Goal: Task Accomplishment & Management: Manage account settings

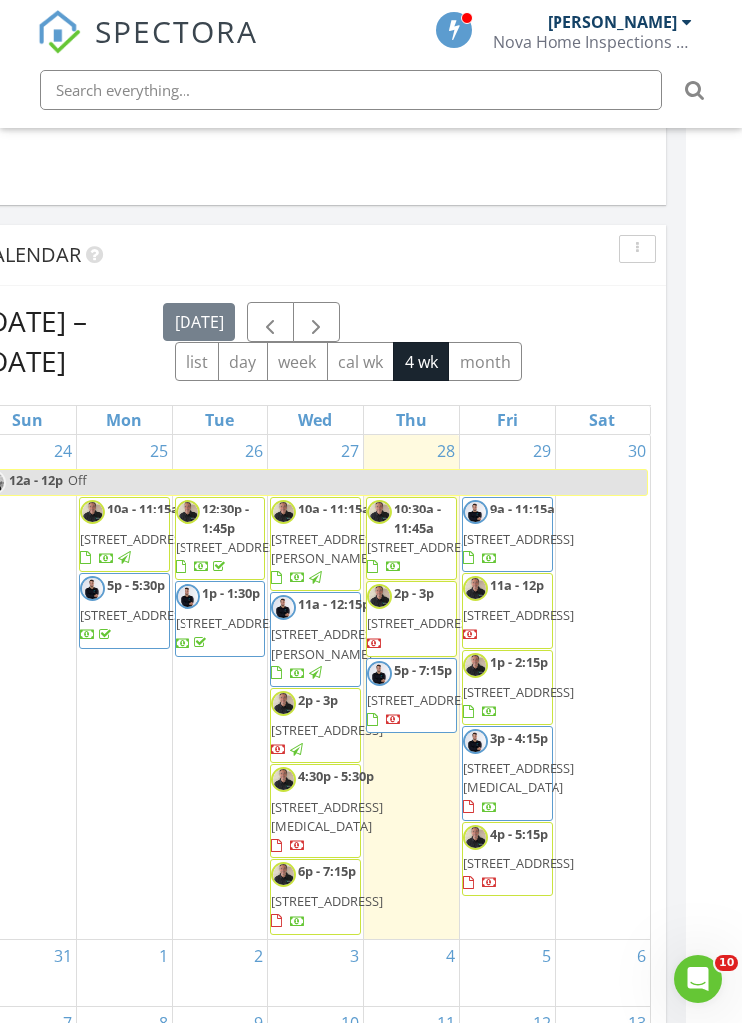
scroll to position [125, 0]
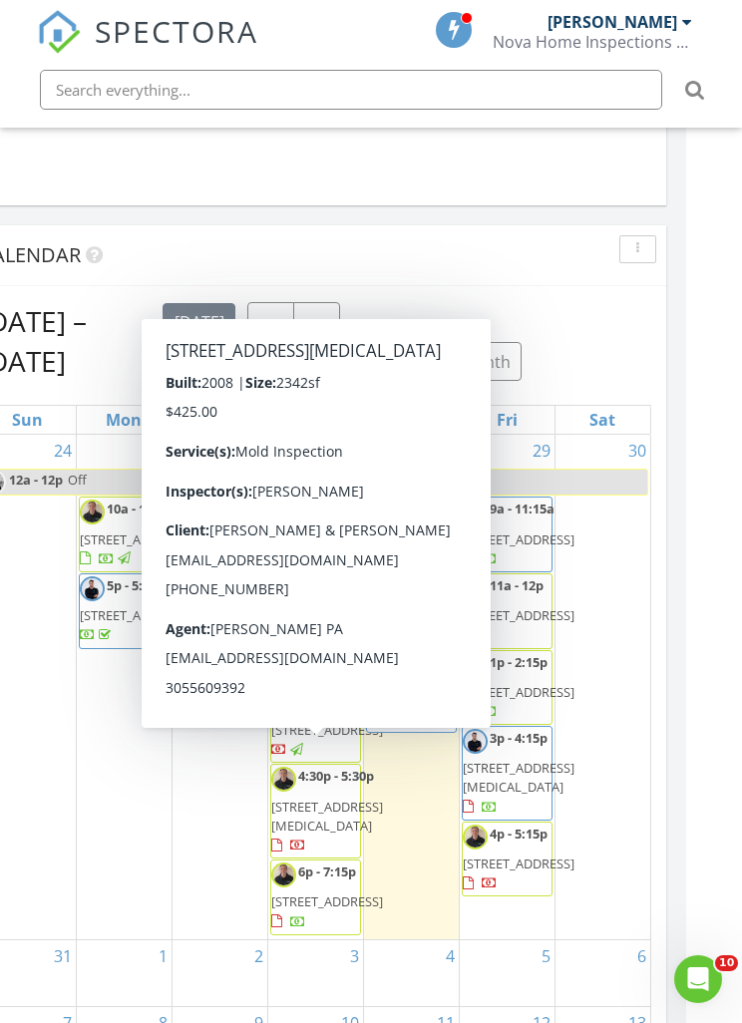
click at [305, 798] on span "11029 NW 87th St, Doral 33178" at bounding box center [327, 816] width 112 height 37
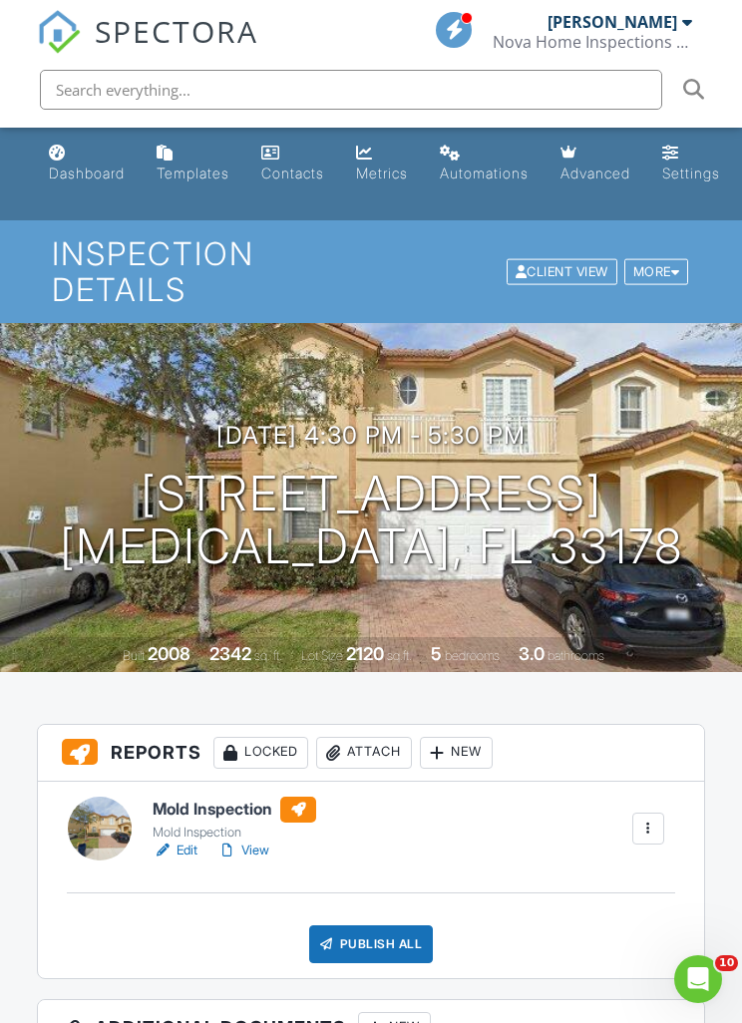
click at [253, 850] on link "View" at bounding box center [243, 851] width 52 height 20
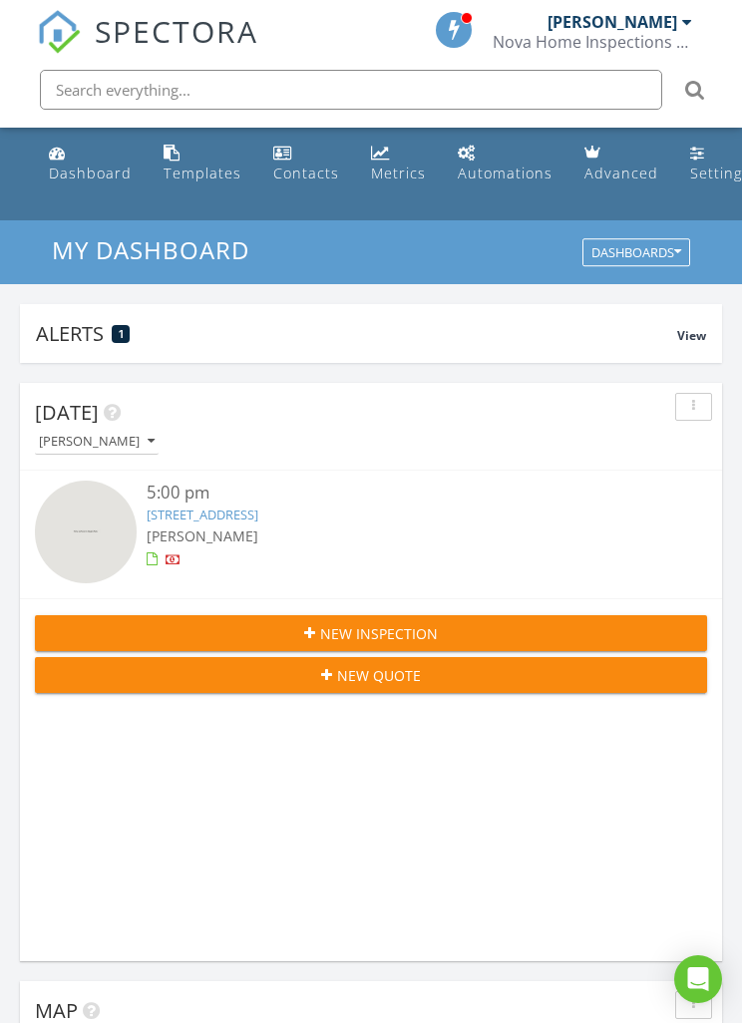
scroll to position [3412, 743]
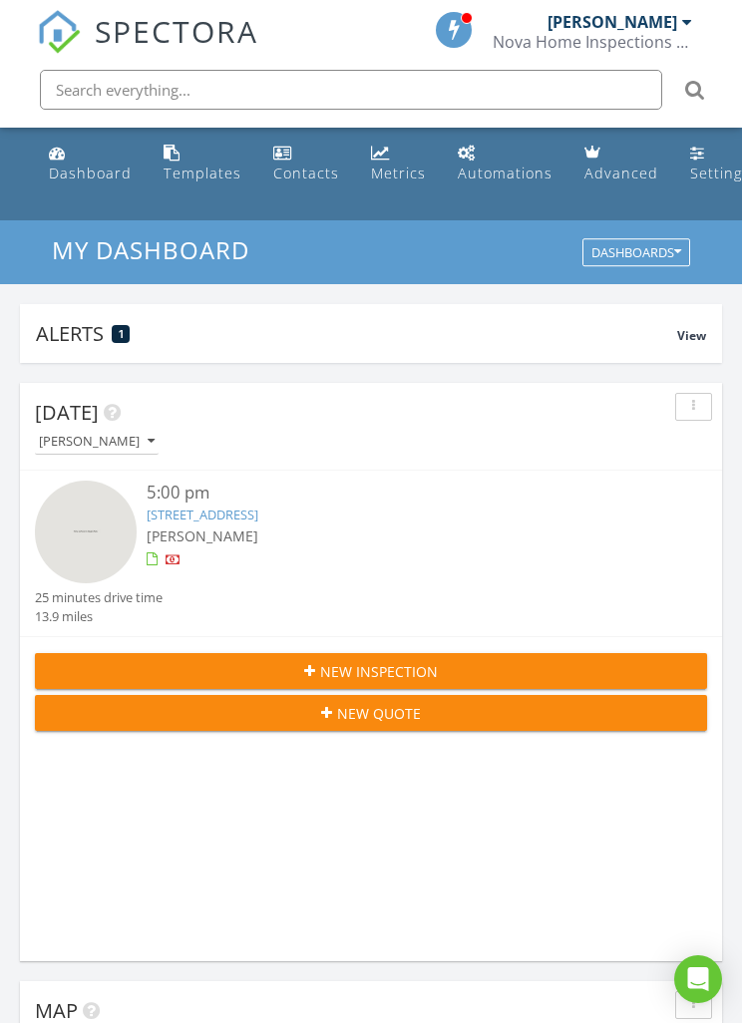
click at [158, 451] on button "[PERSON_NAME]" at bounding box center [97, 442] width 124 height 27
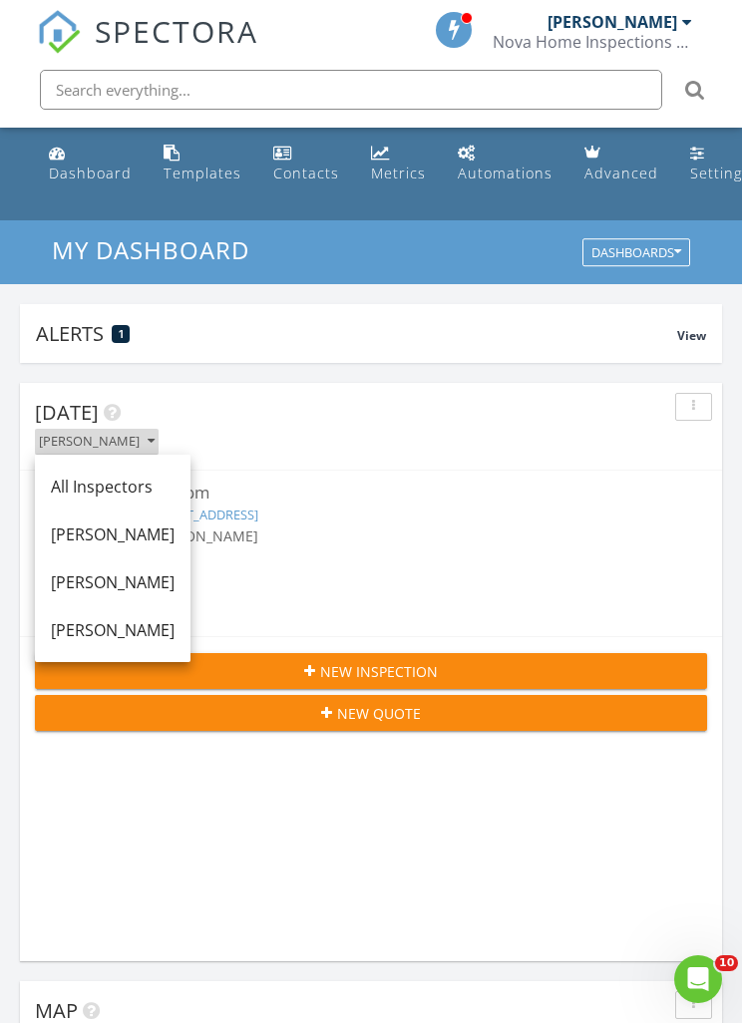
scroll to position [0, 0]
click at [153, 539] on div "[PERSON_NAME]" at bounding box center [113, 535] width 124 height 24
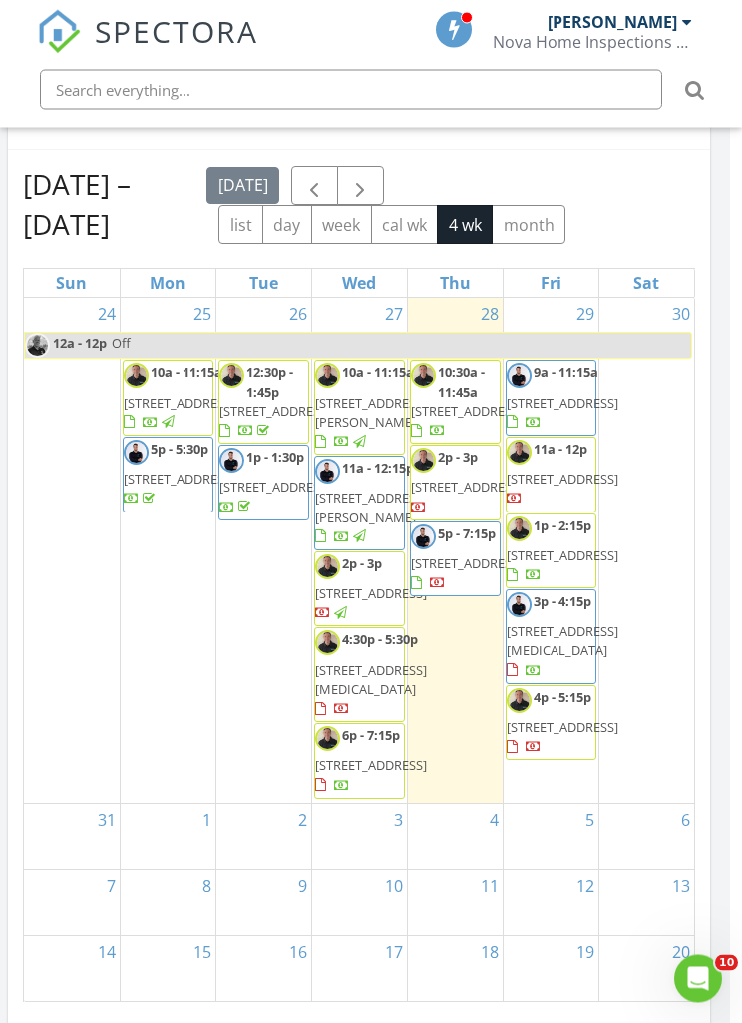
scroll to position [2090, 12]
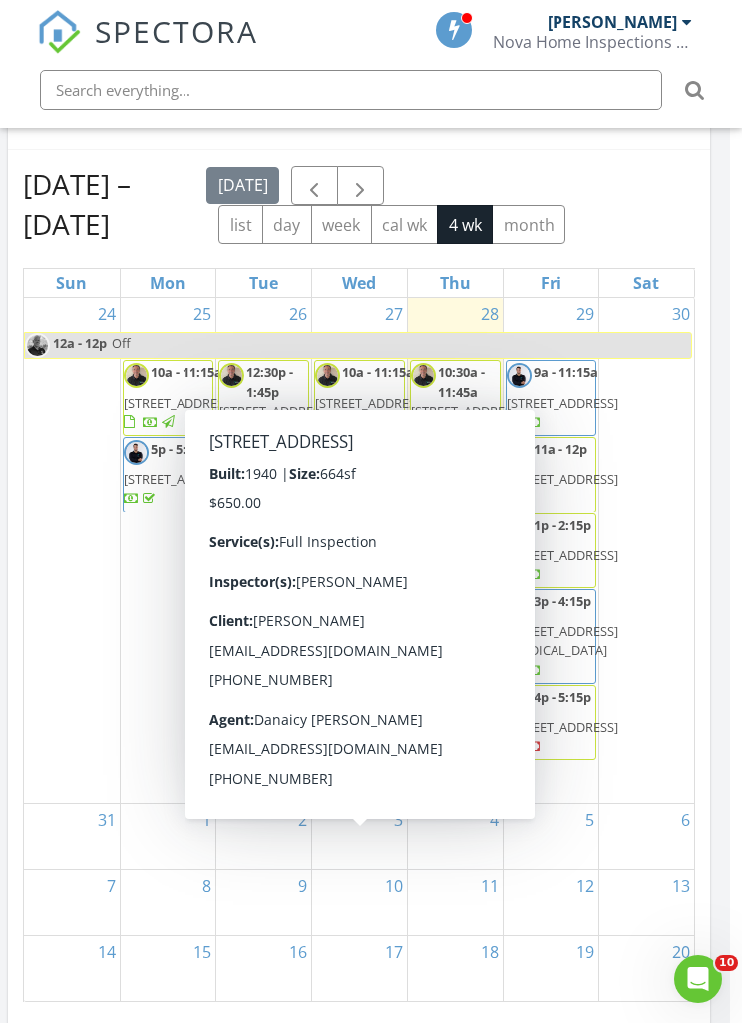
click at [362, 774] on span "741 NW 77th Terrace, Miami 33150" at bounding box center [371, 765] width 112 height 18
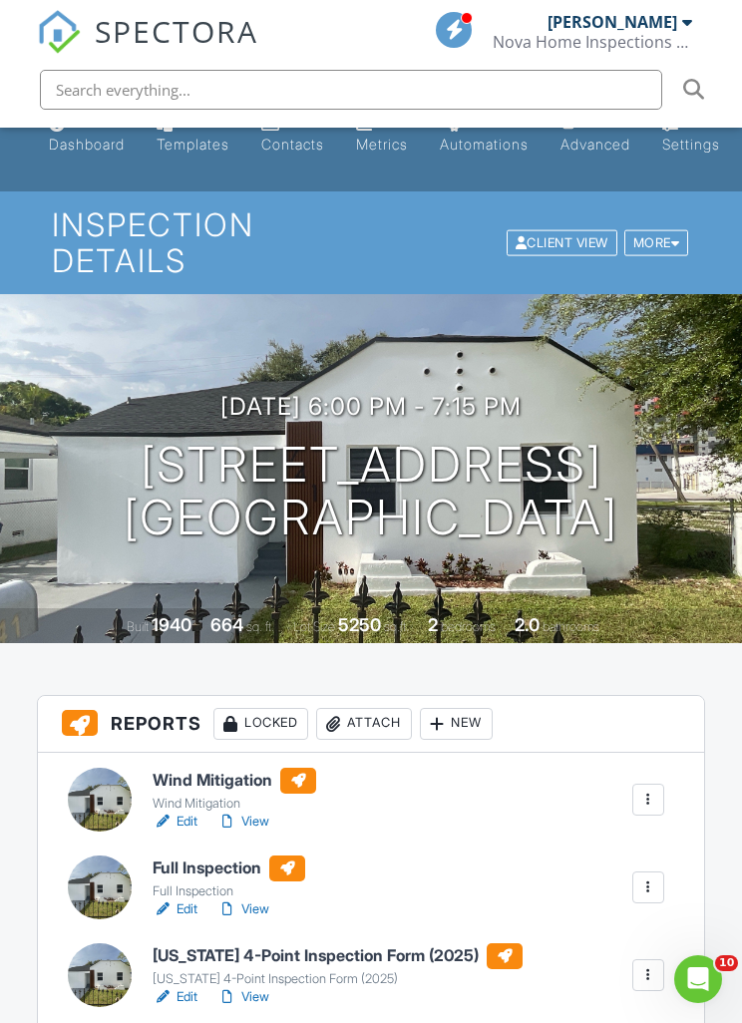
click at [248, 817] on link "View" at bounding box center [243, 822] width 52 height 20
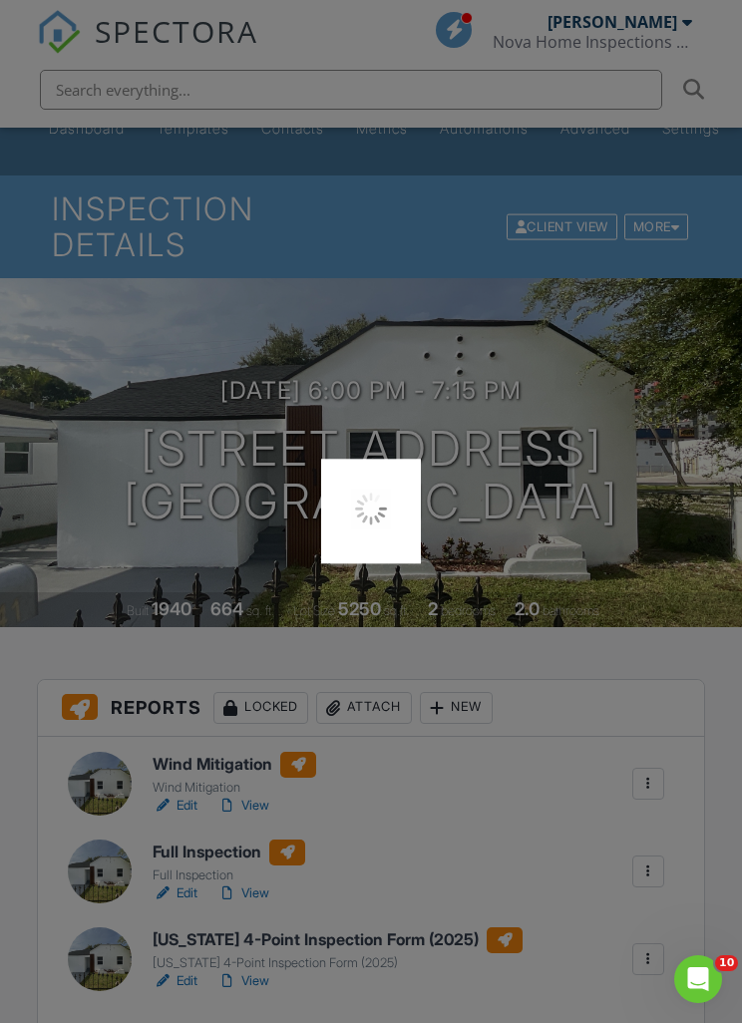
scroll to position [93, 0]
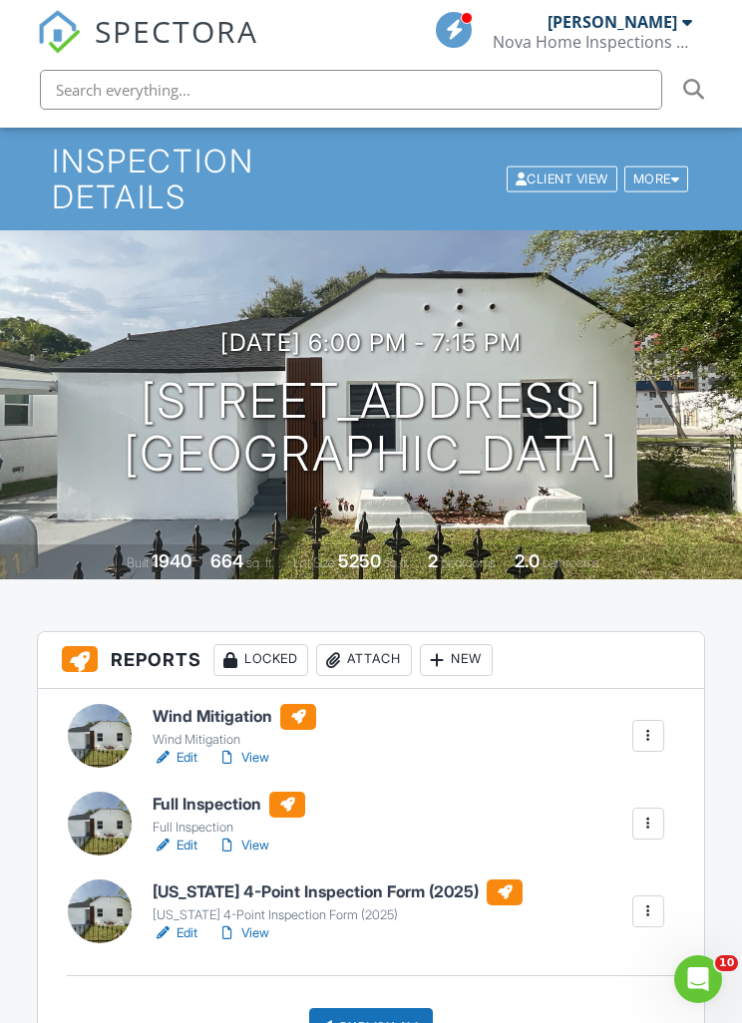
click at [176, 758] on link "Edit" at bounding box center [175, 758] width 45 height 20
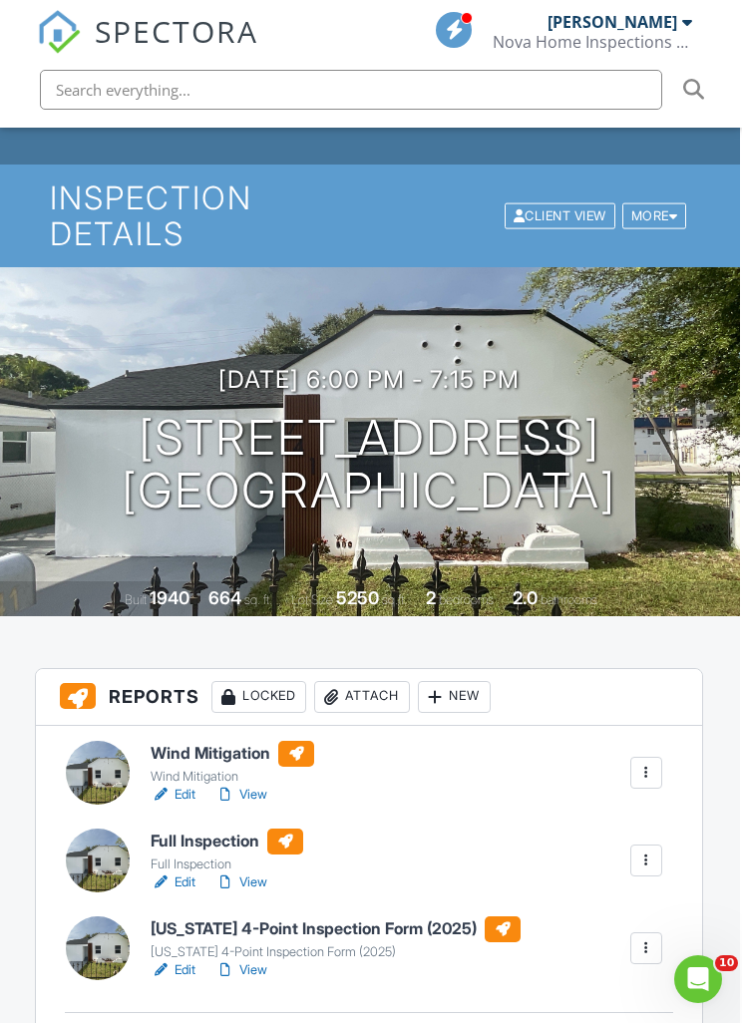
click at [252, 969] on link "View" at bounding box center [241, 971] width 52 height 20
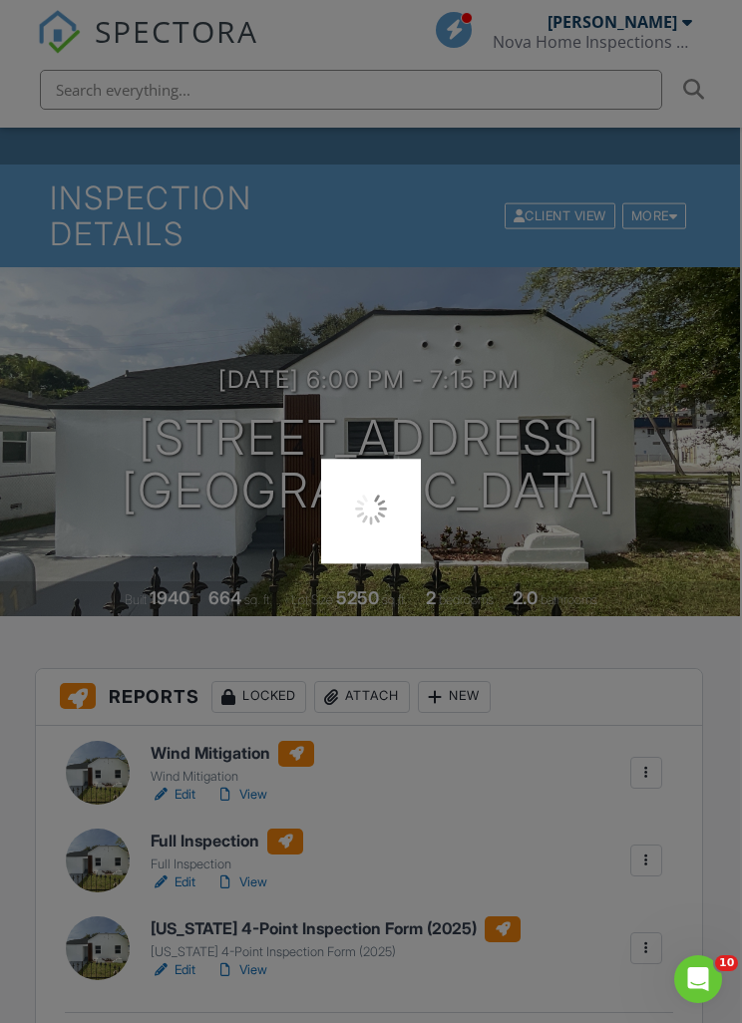
scroll to position [120, 2]
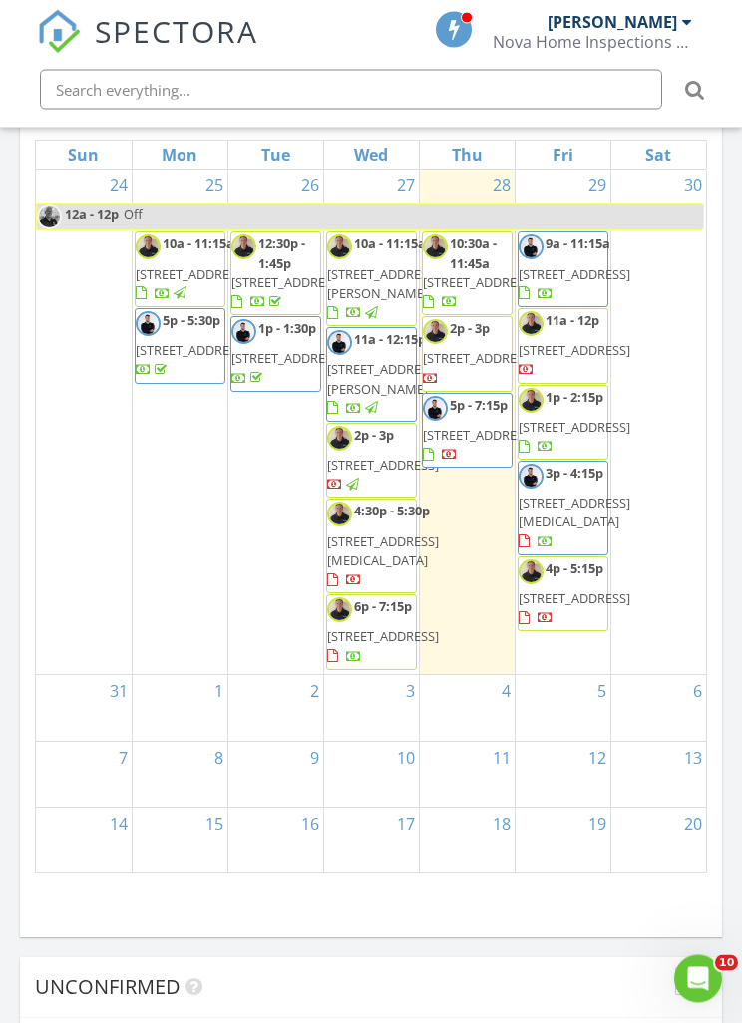
scroll to position [2218, 0]
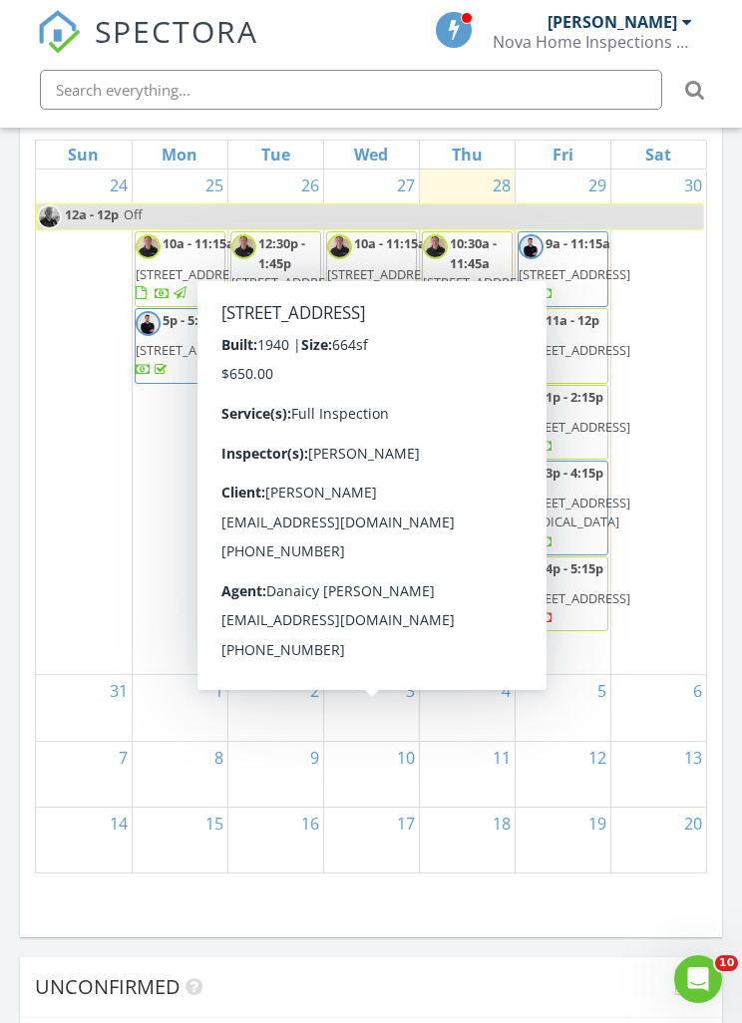
click at [376, 645] on span "[STREET_ADDRESS]" at bounding box center [383, 636] width 112 height 18
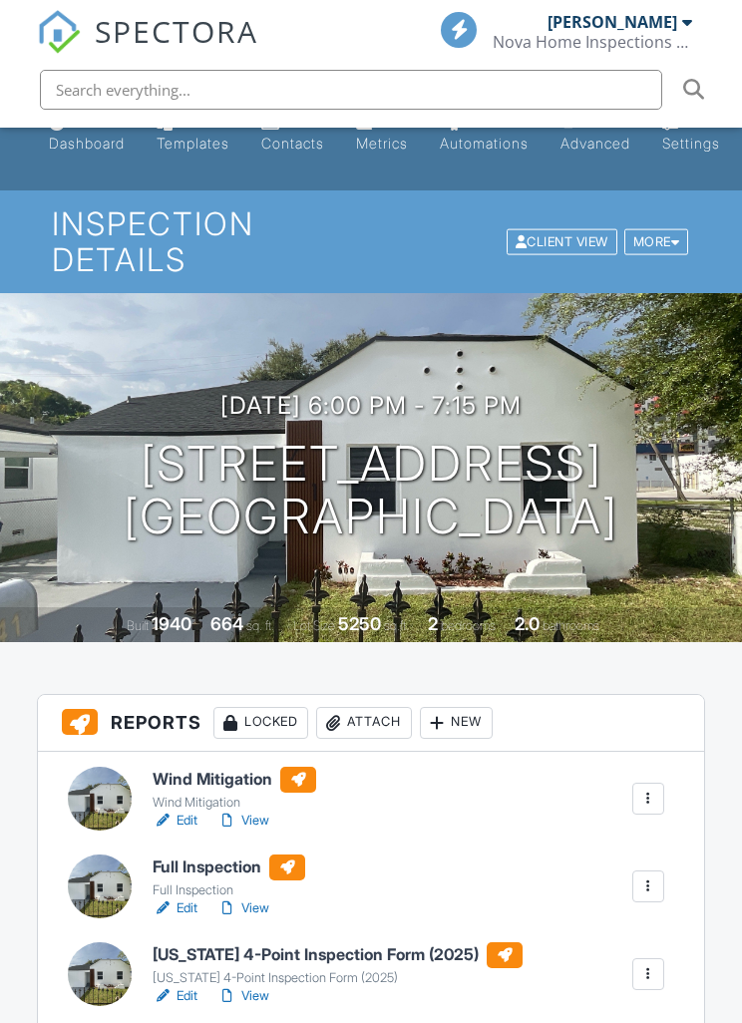
scroll to position [35, 0]
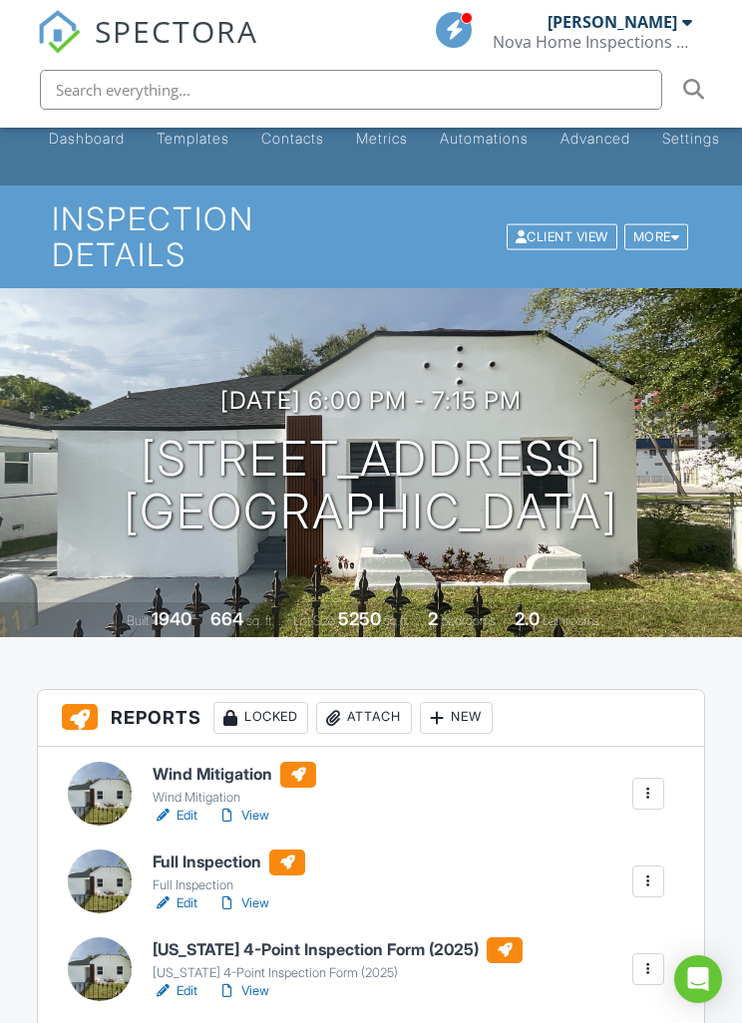
click at [263, 903] on link "View" at bounding box center [243, 904] width 52 height 20
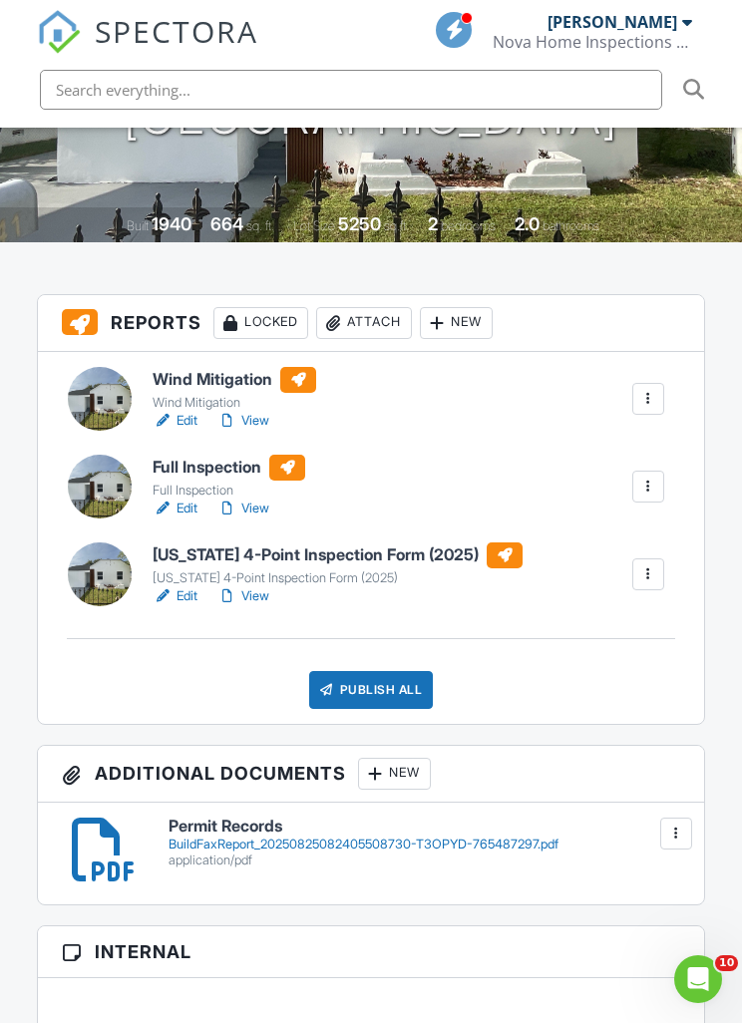
click at [384, 697] on div "Publish All" at bounding box center [371, 690] width 125 height 38
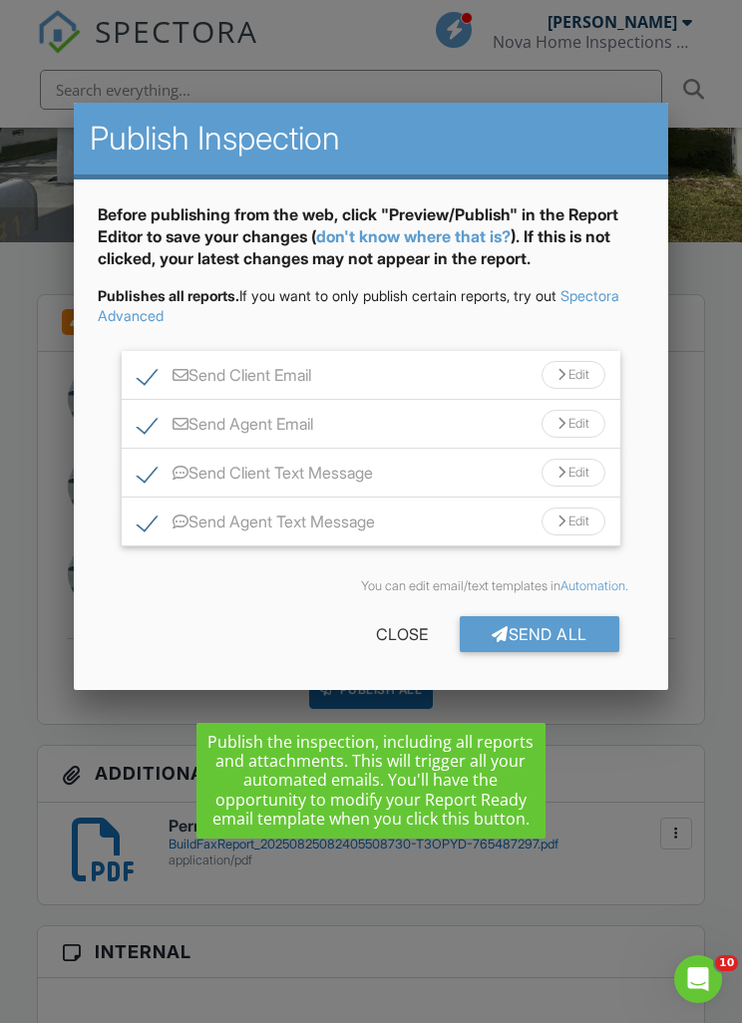
click at [567, 652] on div "Send All" at bounding box center [540, 634] width 160 height 36
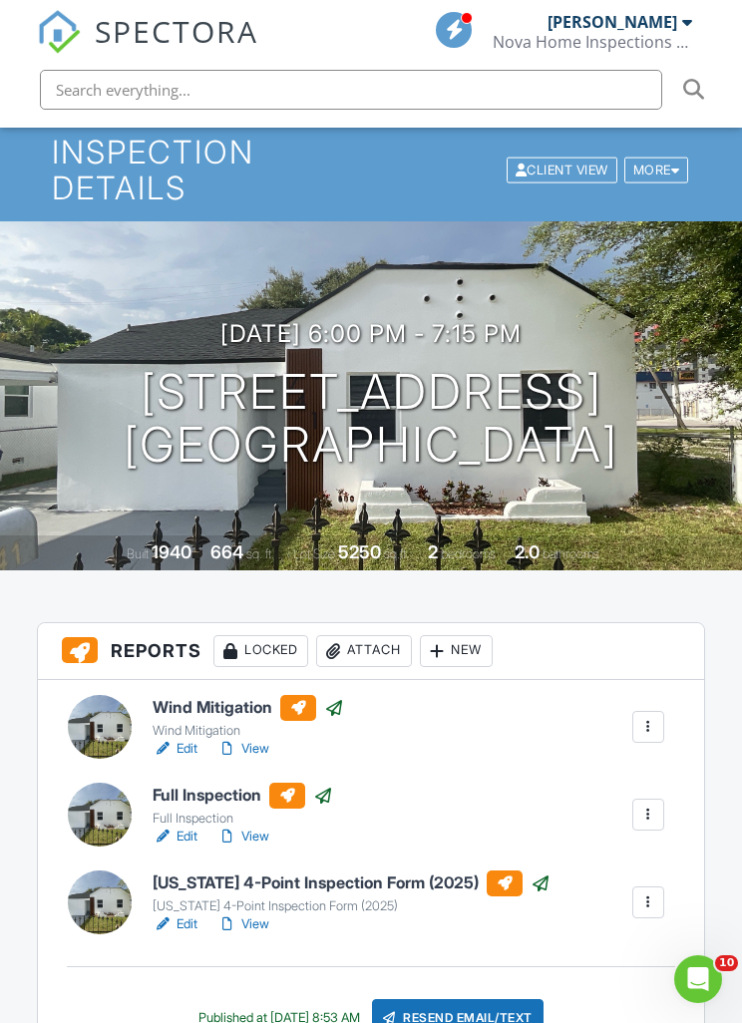
click at [251, 927] on link "View" at bounding box center [243, 925] width 52 height 20
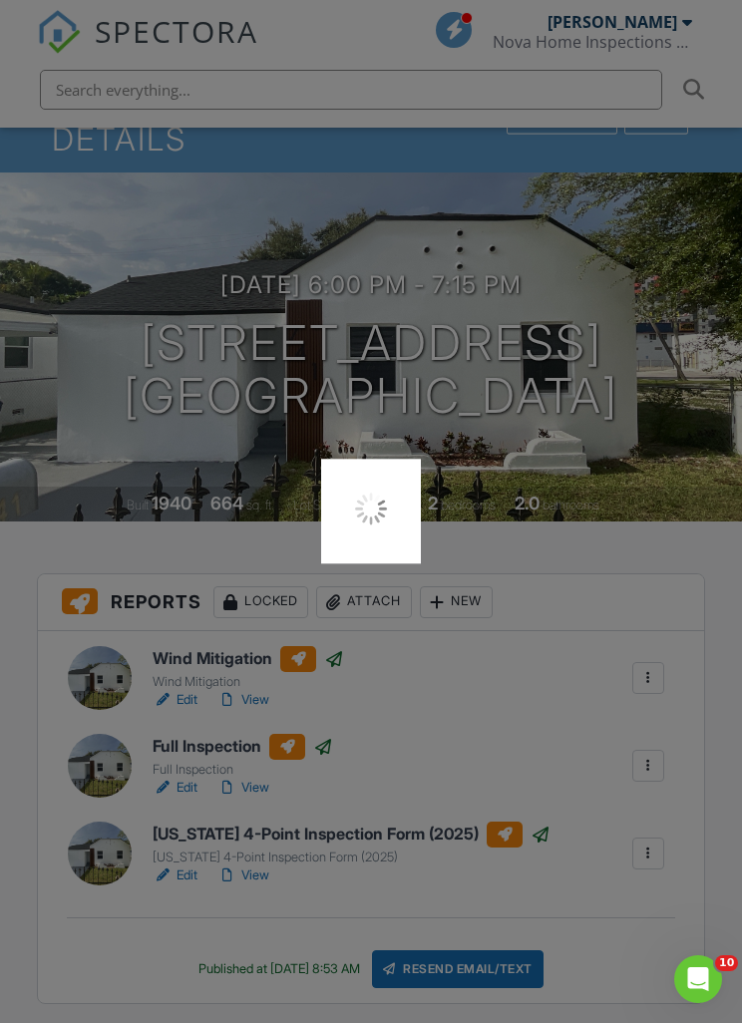
scroll to position [166, 0]
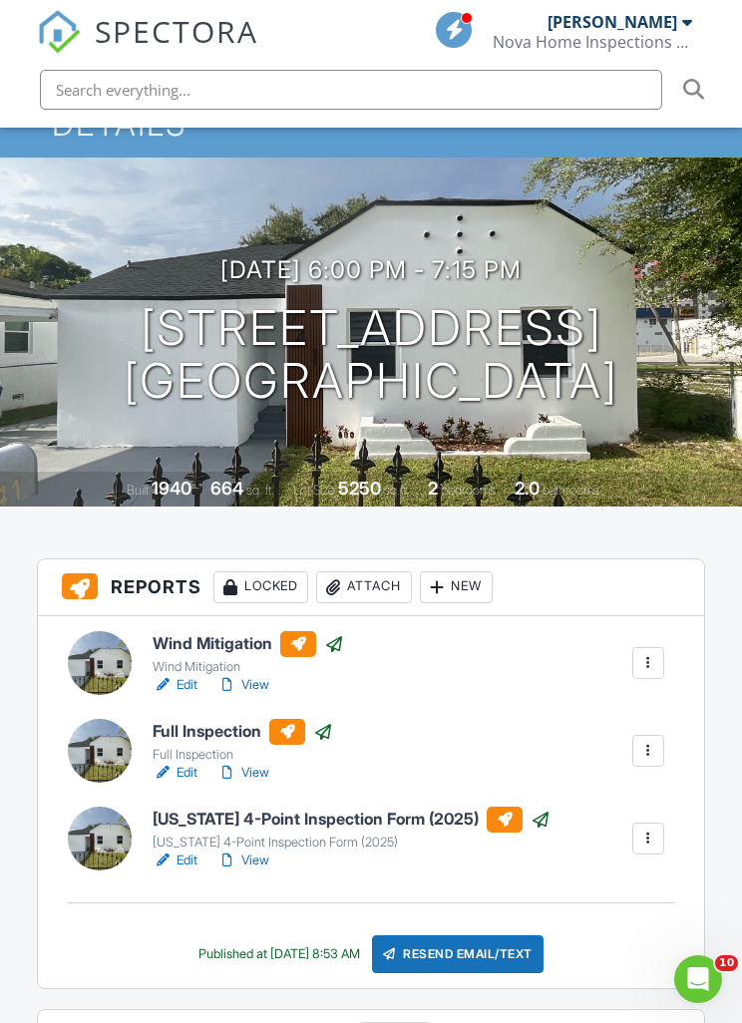
click at [176, 864] on link "Edit" at bounding box center [175, 861] width 45 height 20
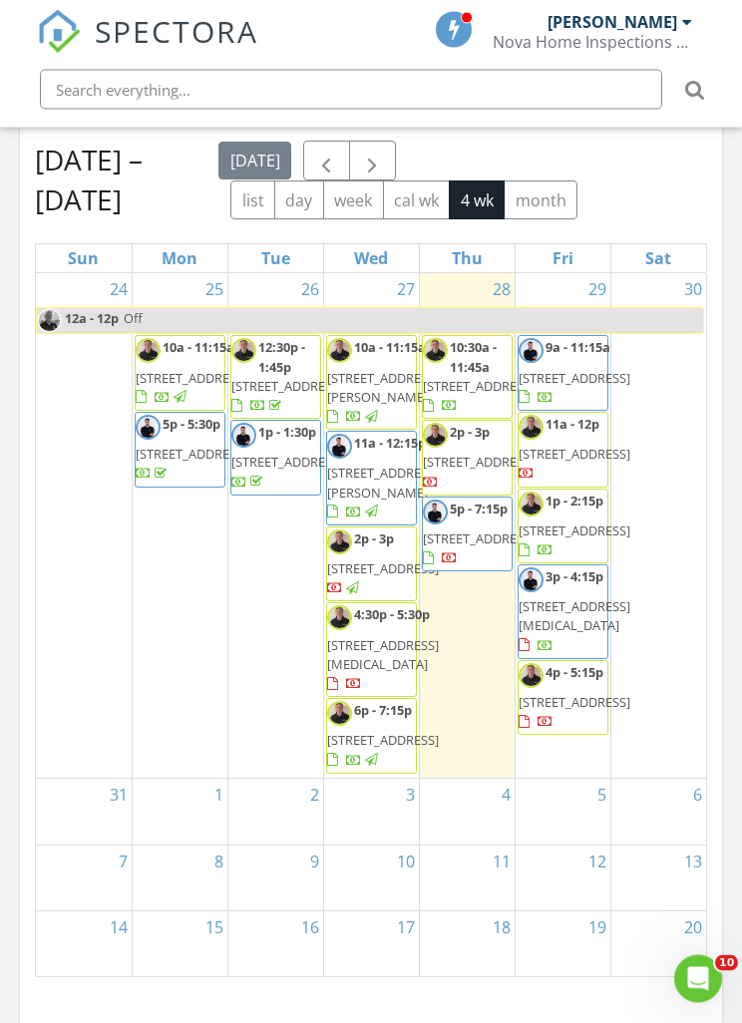
scroll to position [2115, 0]
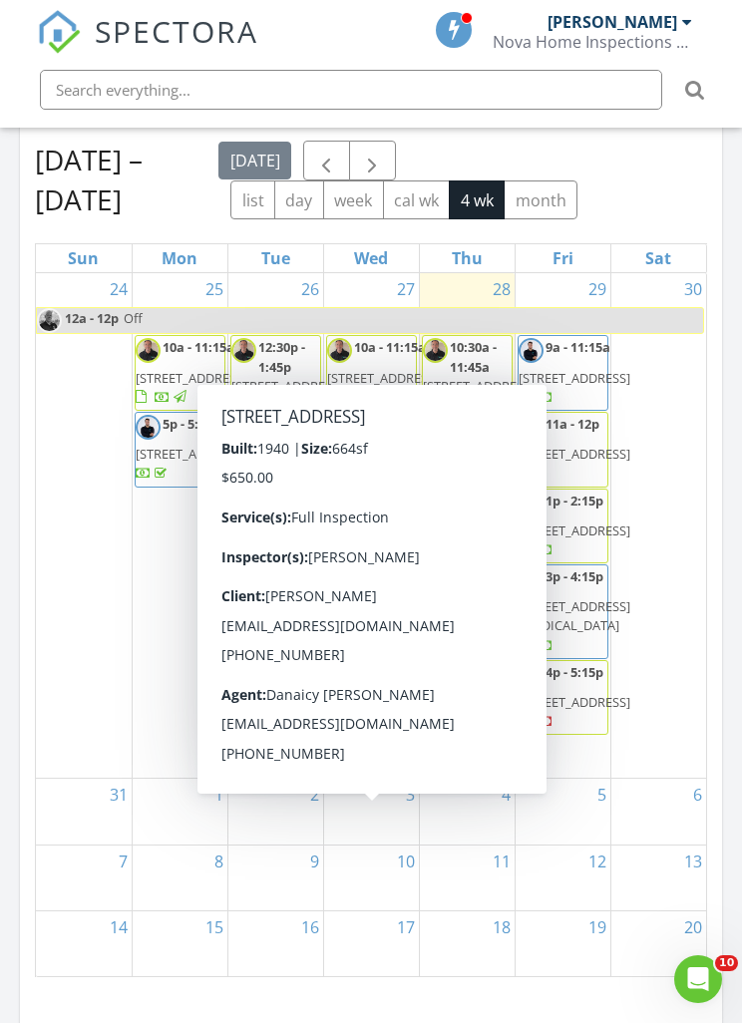
click at [383, 749] on span "741 NW 77th Terrace, Miami 33150" at bounding box center [383, 740] width 112 height 18
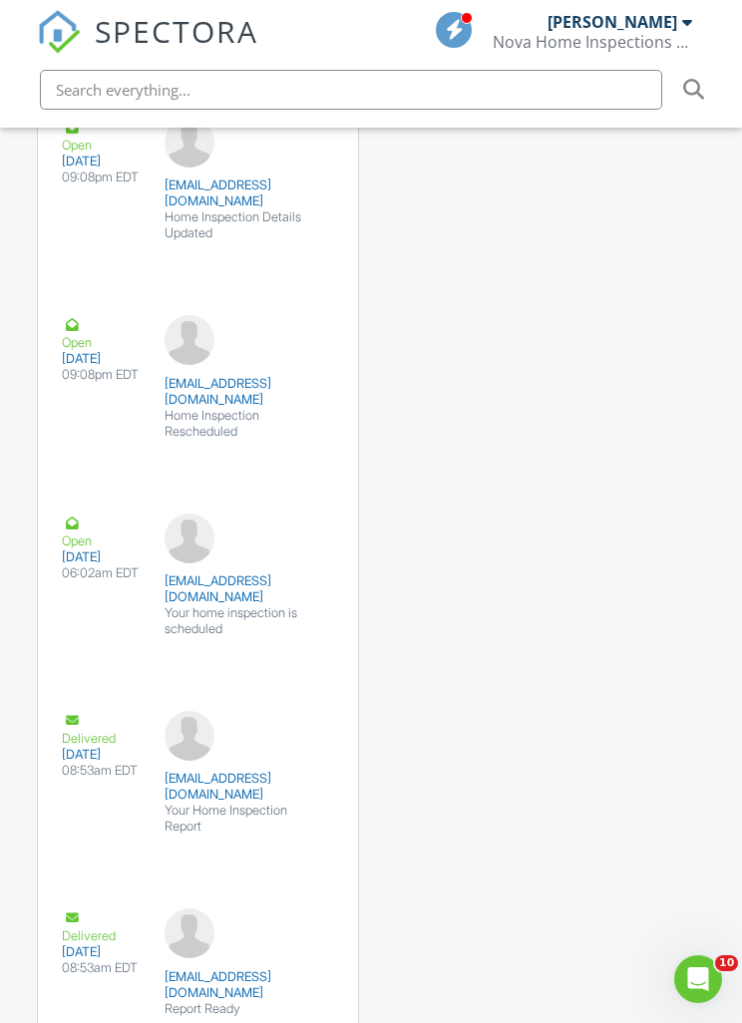
scroll to position [6237, 0]
